Goal: Task Accomplishment & Management: Manage account settings

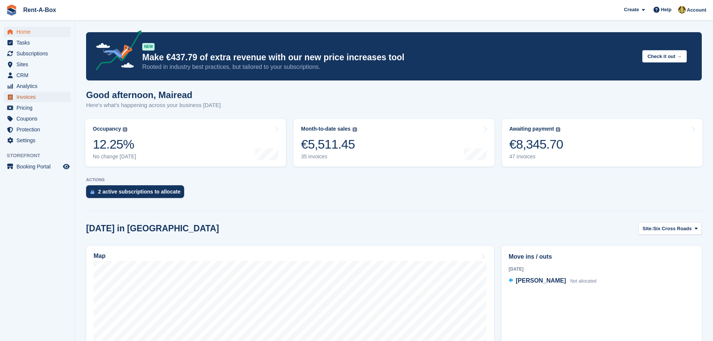
click at [24, 95] on span "Invoices" at bounding box center [38, 97] width 45 height 10
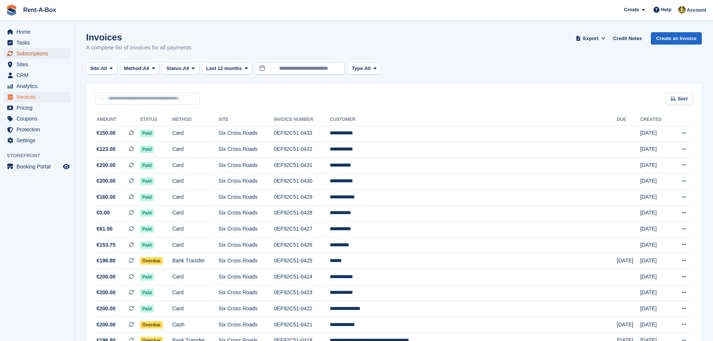
click at [30, 54] on span "Subscriptions" at bounding box center [38, 53] width 45 height 10
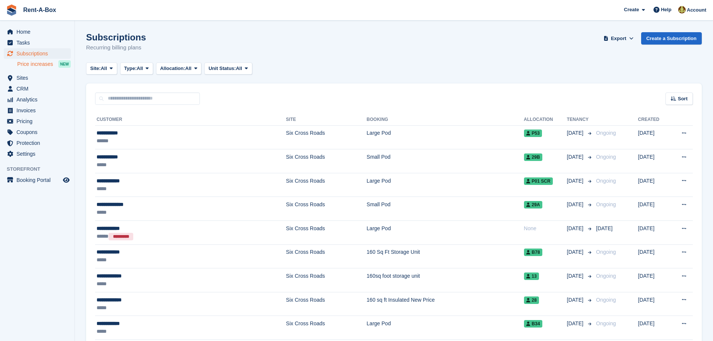
click at [36, 64] on span "Price increases" at bounding box center [35, 64] width 36 height 7
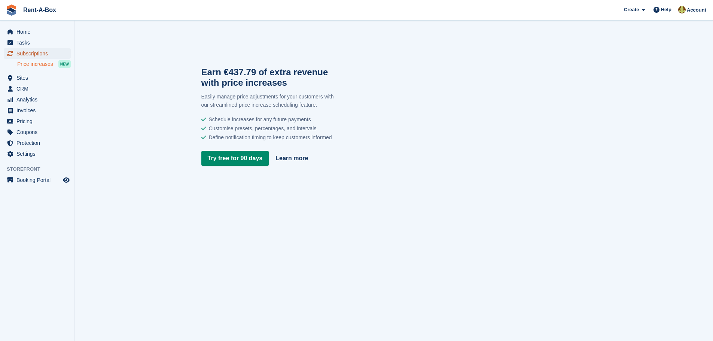
click at [30, 49] on span "Subscriptions" at bounding box center [38, 53] width 45 height 10
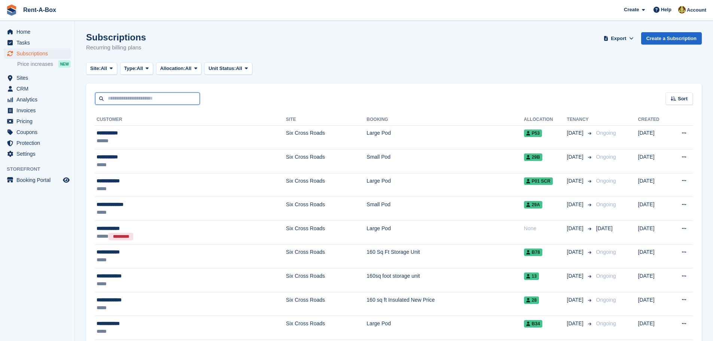
click at [146, 99] on input "text" at bounding box center [147, 98] width 105 height 12
type input "****"
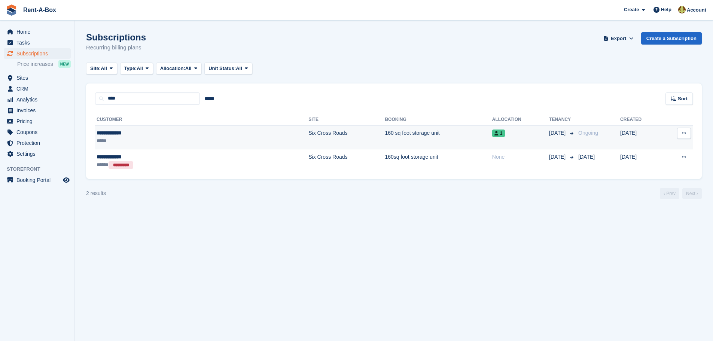
click at [308, 128] on td "Six Cross Roads" at bounding box center [346, 137] width 76 height 24
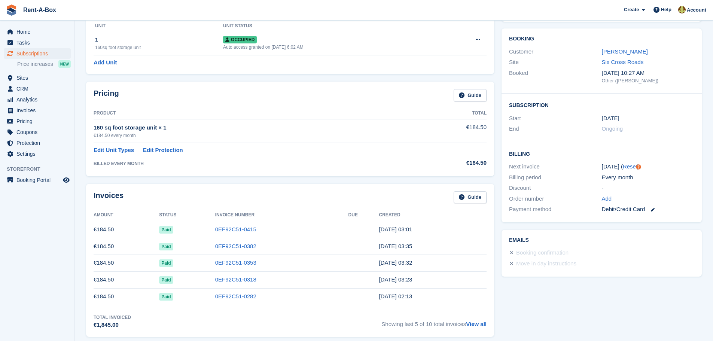
scroll to position [37, 0]
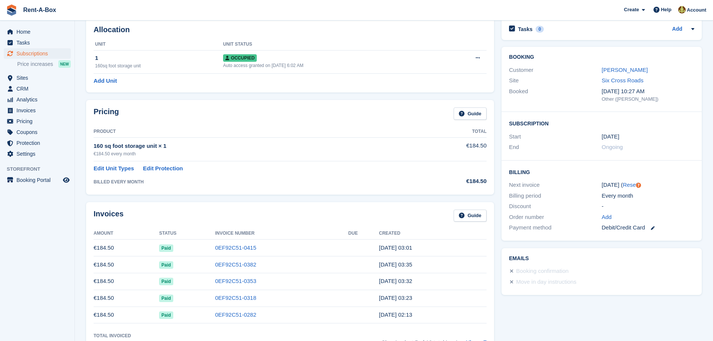
click at [19, 105] on ul "Analytics Analytics" at bounding box center [37, 99] width 74 height 11
click at [33, 110] on span "Invoices" at bounding box center [38, 110] width 45 height 10
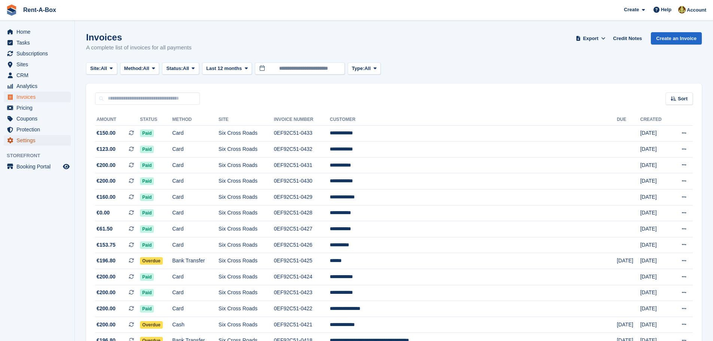
click at [24, 141] on span "Settings" at bounding box center [38, 140] width 45 height 10
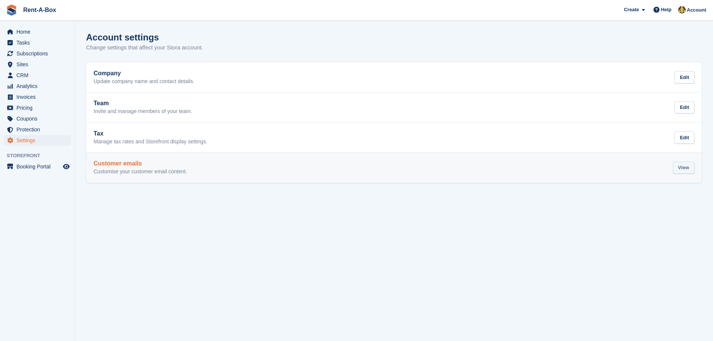
click at [682, 166] on div "View" at bounding box center [683, 168] width 21 height 12
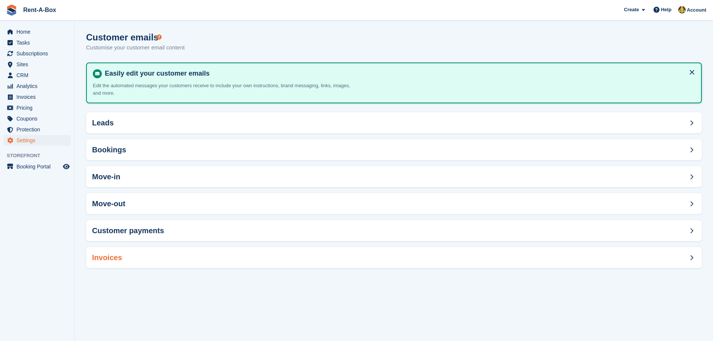
click at [689, 256] on span at bounding box center [691, 257] width 9 height 9
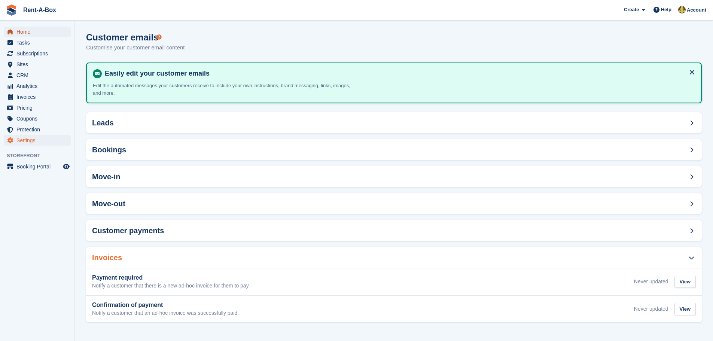
click at [31, 33] on span "Home" at bounding box center [38, 32] width 45 height 10
